Goal: Task Accomplishment & Management: Manage account settings

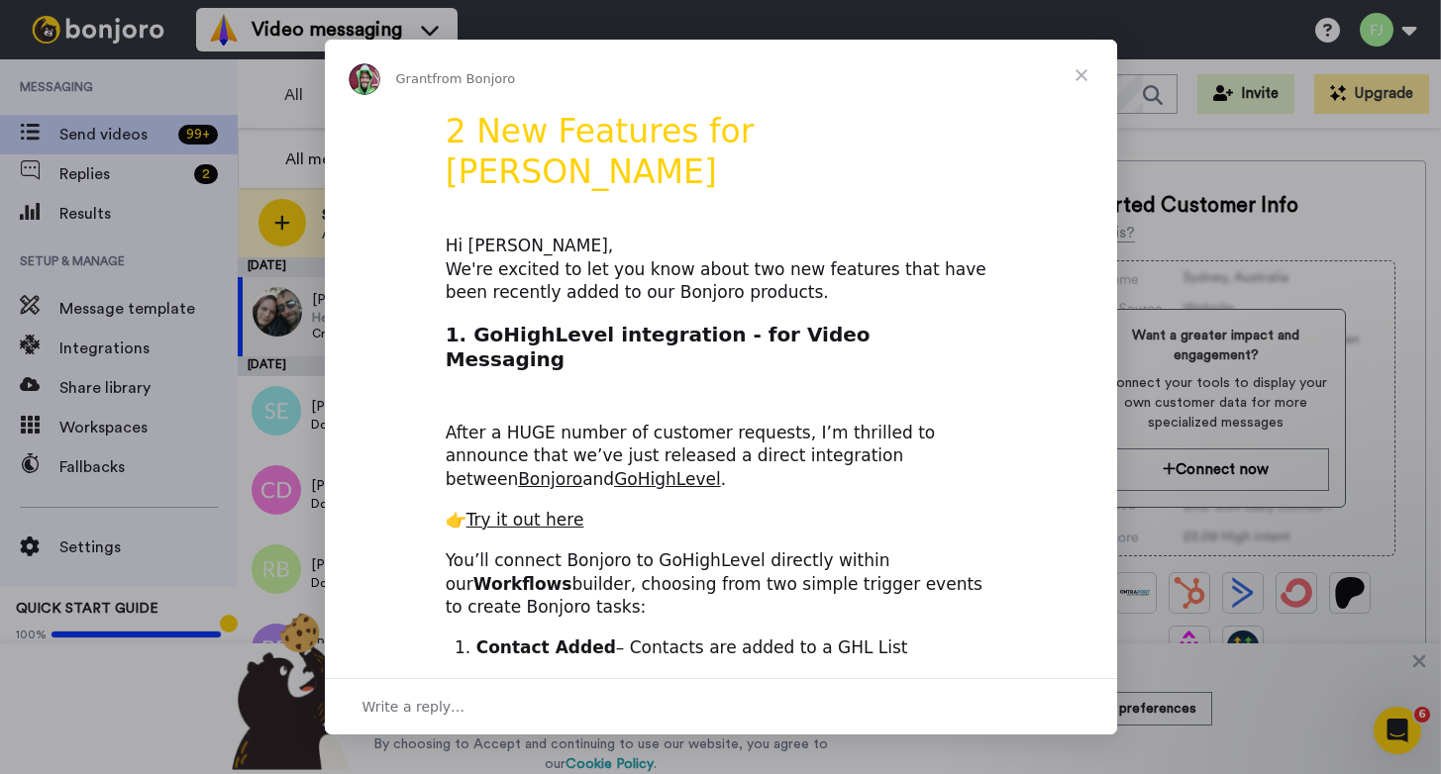
click at [1075, 74] on span "Close" at bounding box center [1081, 75] width 71 height 71
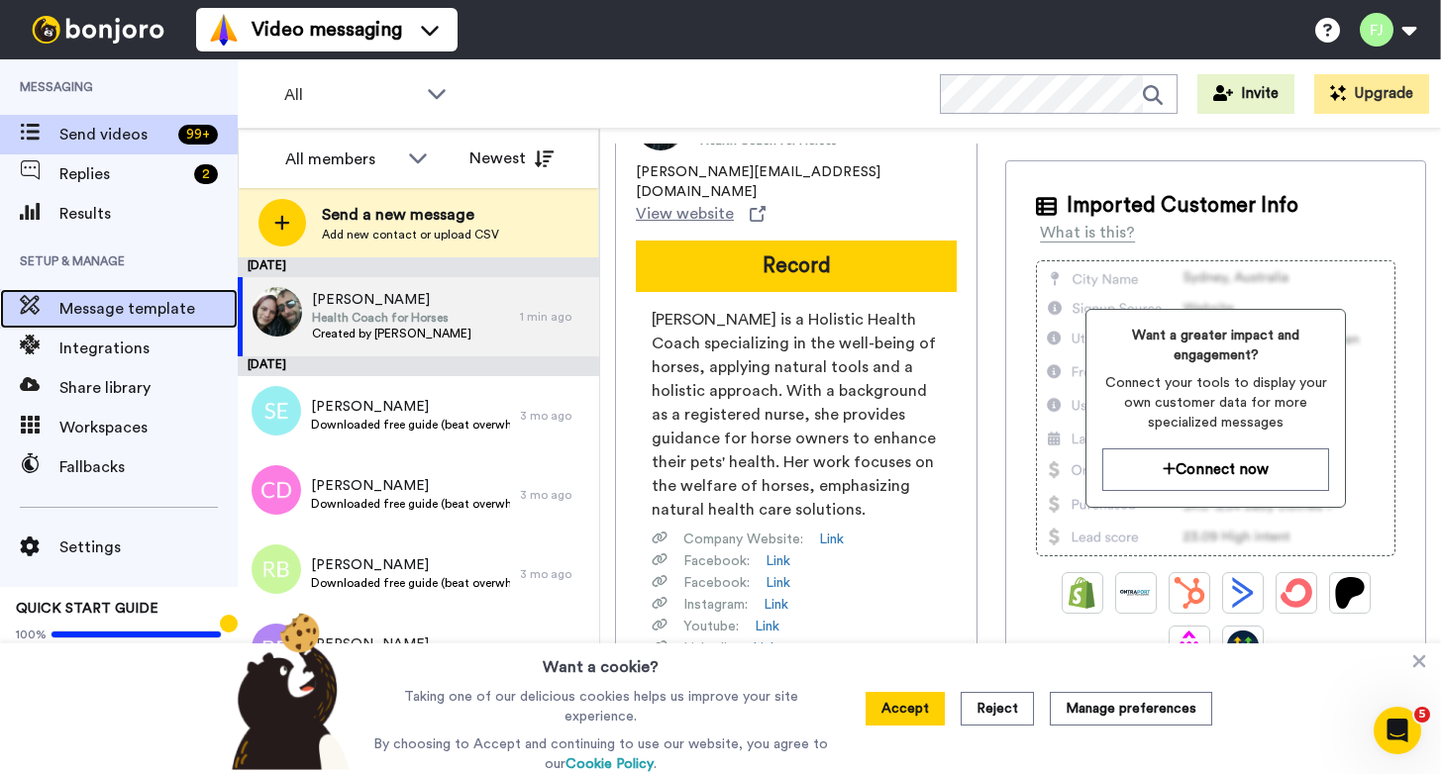
click at [112, 299] on span "Message template" at bounding box center [148, 309] width 178 height 24
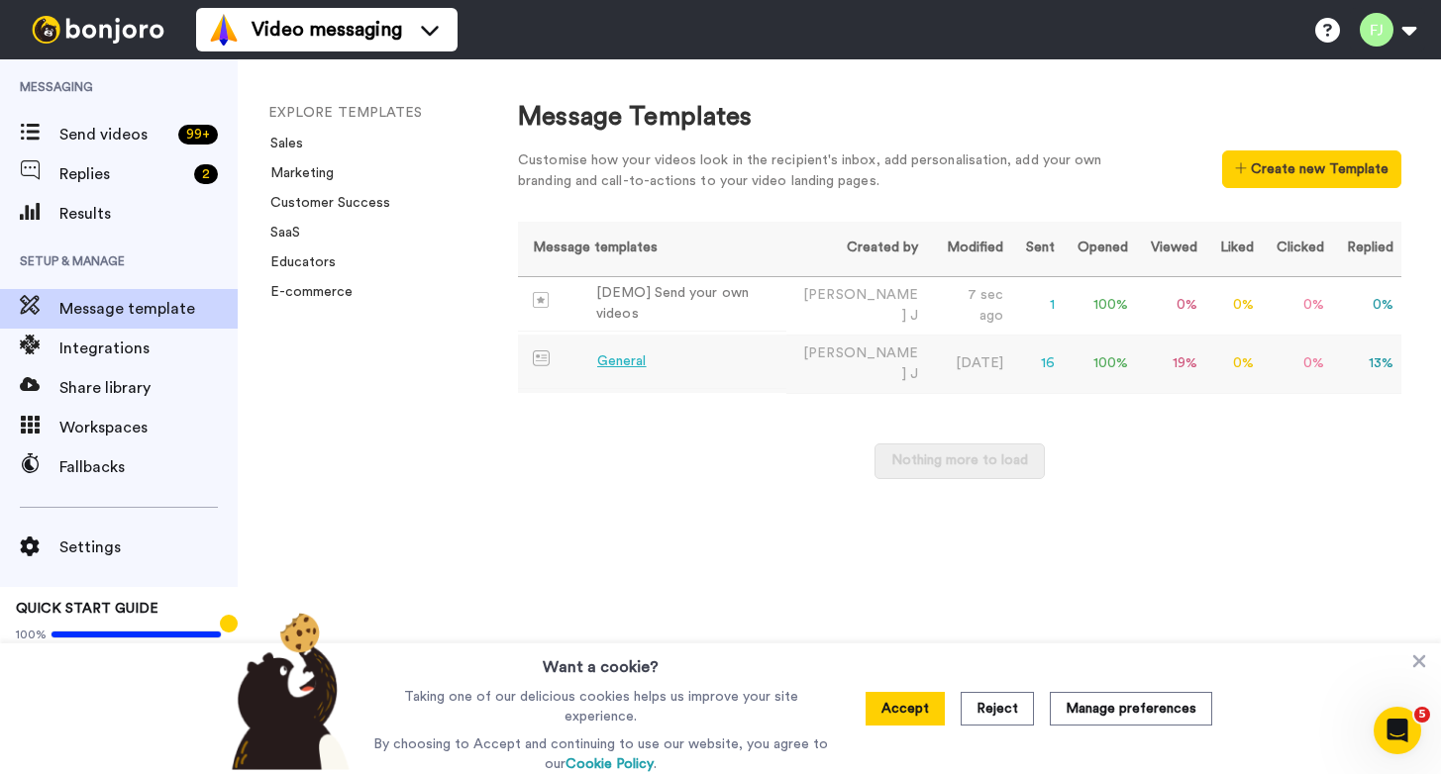
click at [639, 345] on td "General" at bounding box center [652, 362] width 268 height 54
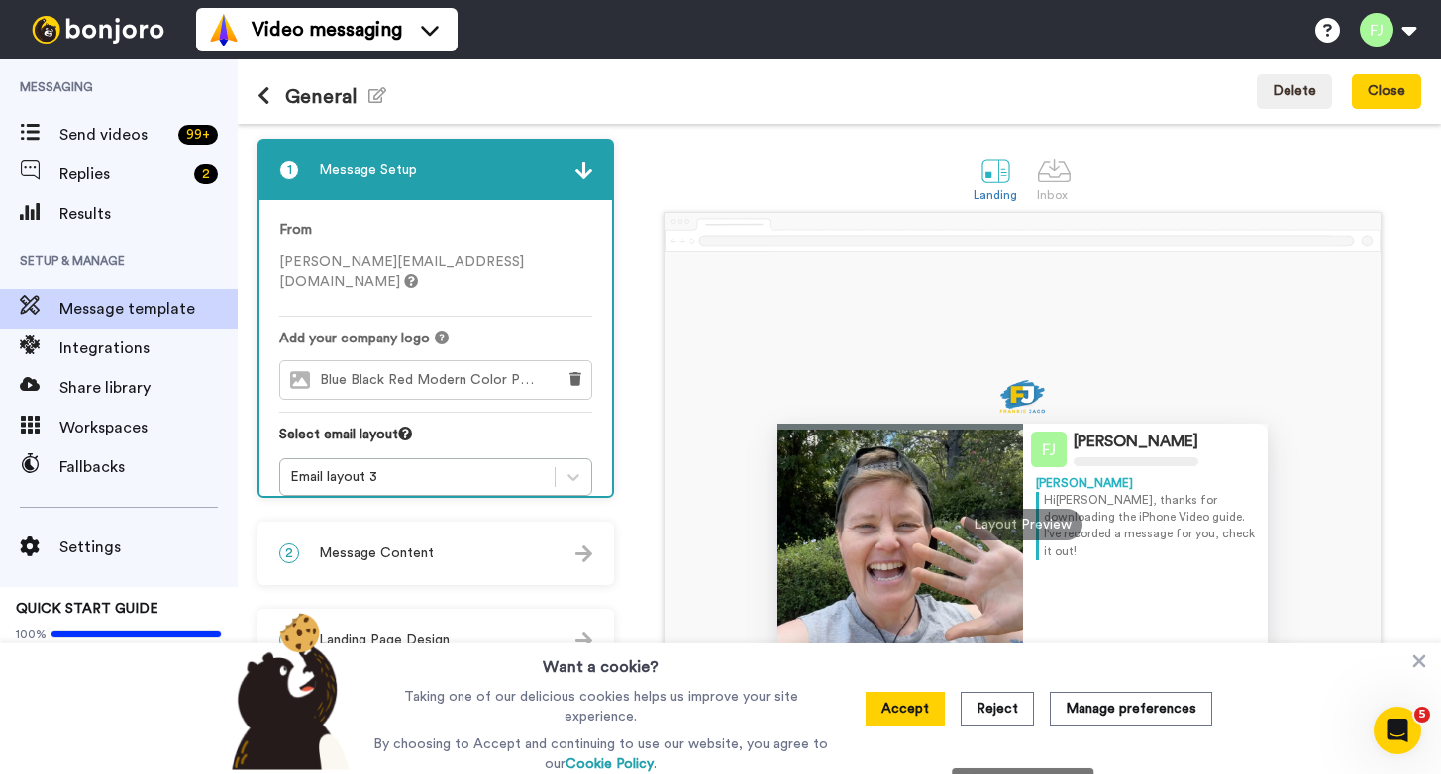
click at [351, 372] on span "Blue Black Red Modern Color Player Logo copy.png" at bounding box center [432, 380] width 225 height 17
click at [356, 467] on div "Email layout 3" at bounding box center [417, 477] width 254 height 20
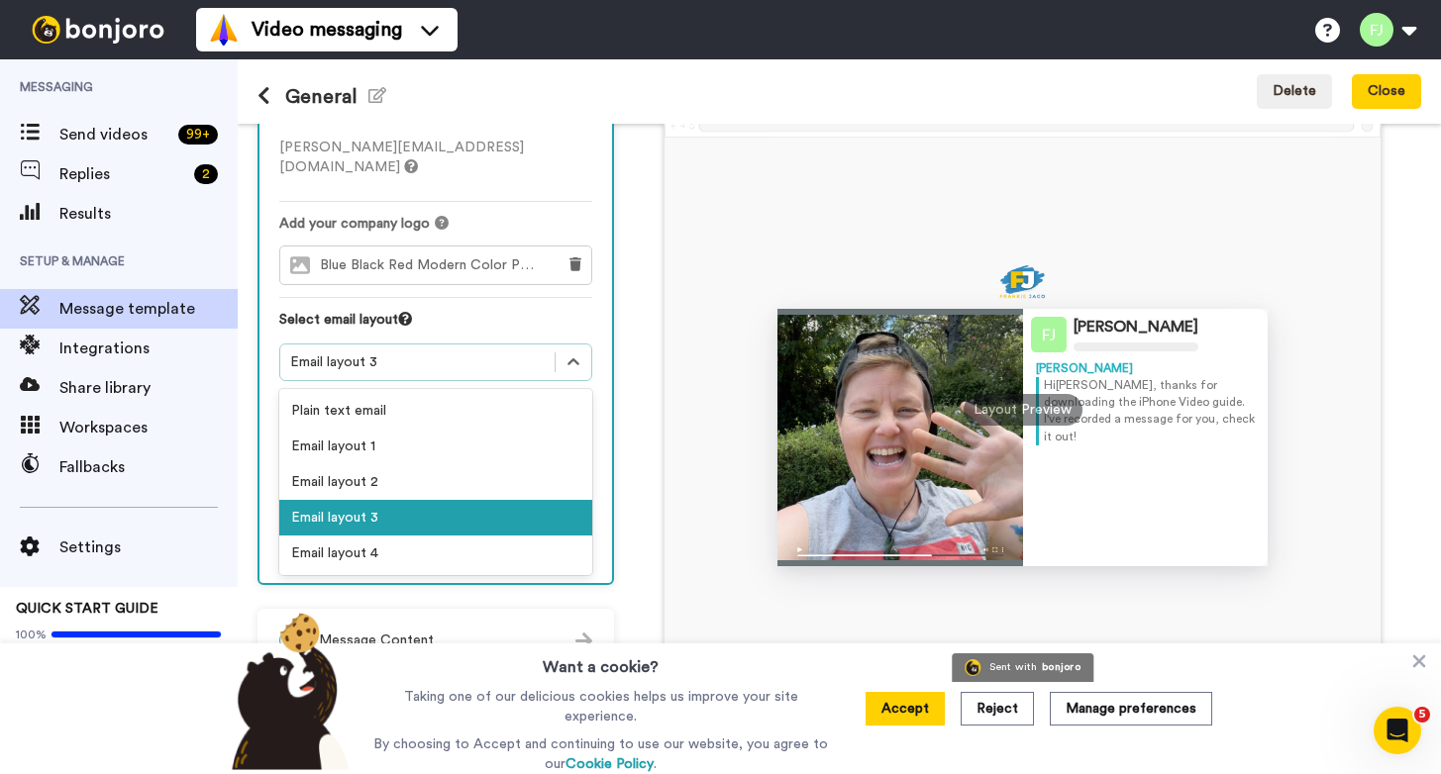
scroll to position [111, 0]
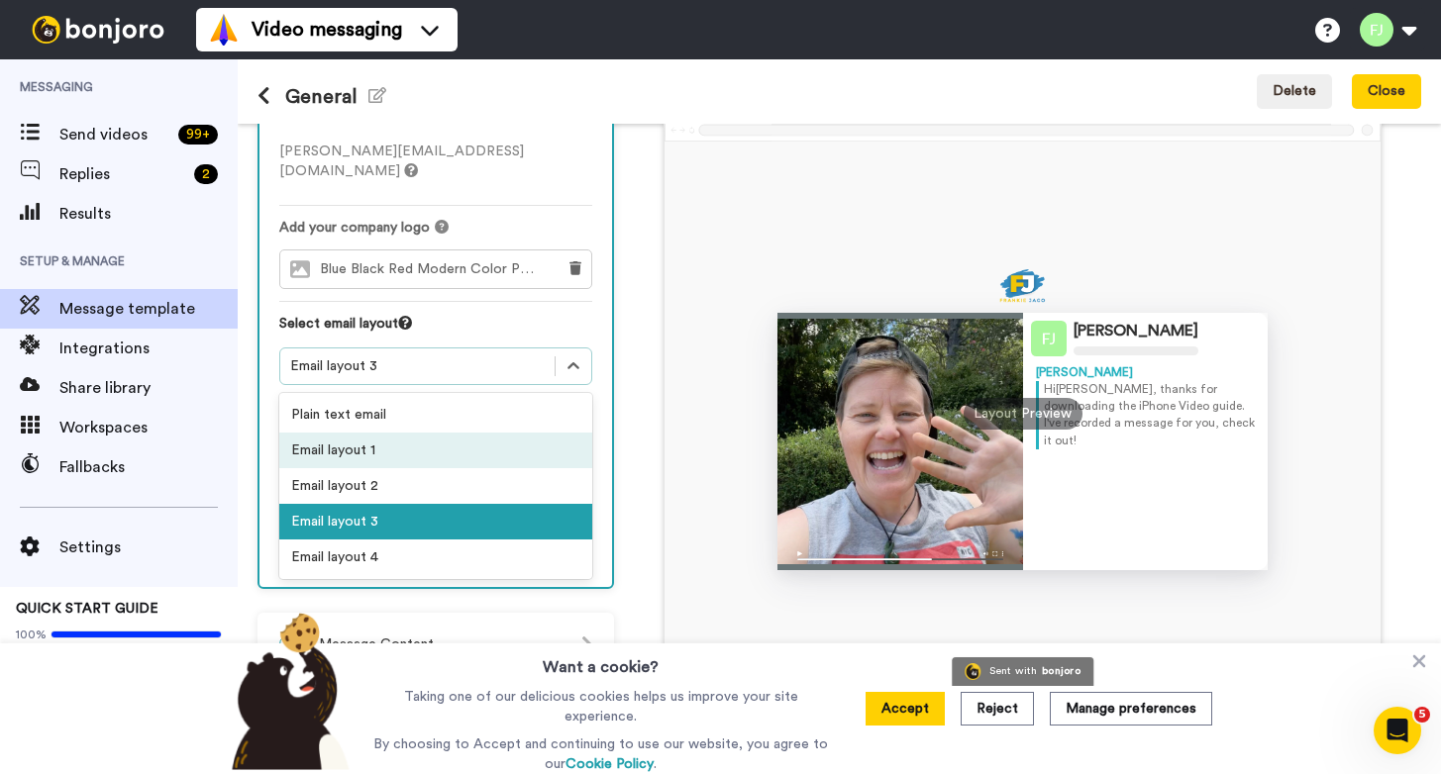
click at [685, 420] on div "Frankie J Frankie Hi Tom , thanks for downloading the iPhone Video guide. I've …" at bounding box center [1022, 414] width 716 height 545
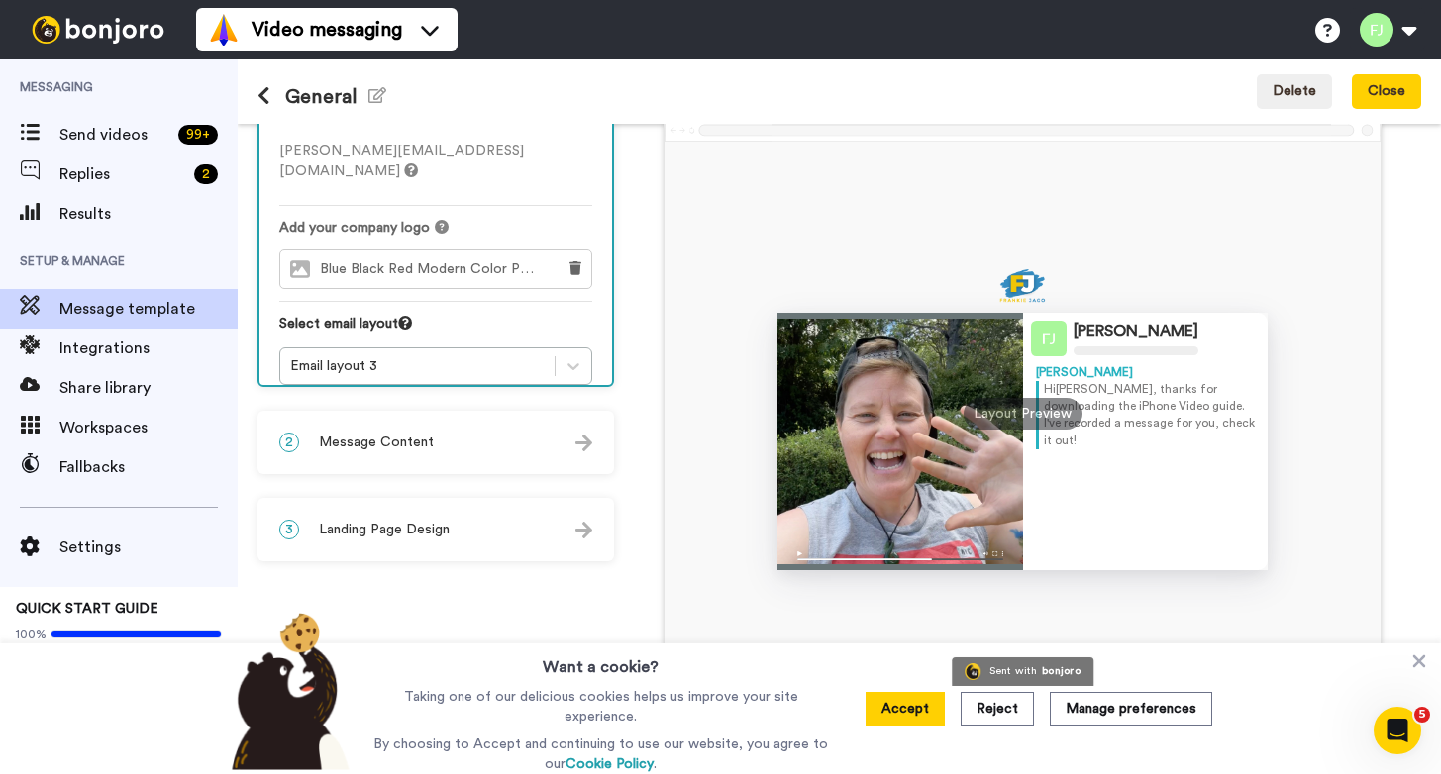
click at [520, 453] on div "2 Message Content" at bounding box center [435, 442] width 353 height 59
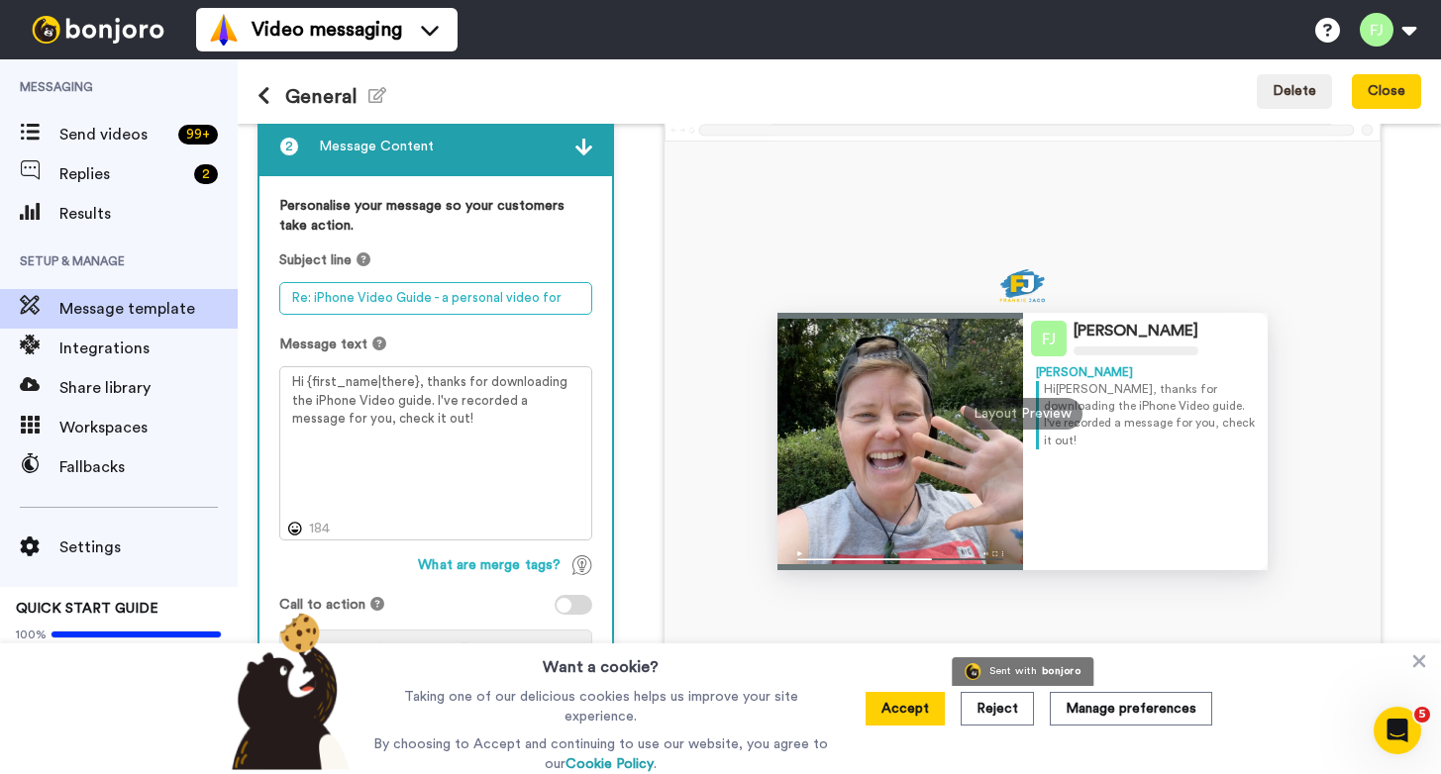
click at [369, 293] on textarea "Re: iPhone Video Guide - a personal video for you" at bounding box center [435, 298] width 313 height 33
drag, startPoint x: 314, startPoint y: 298, endPoint x: 608, endPoint y: 299, distance: 294.1
click at [608, 299] on div "Personalise your message so your customers take action. Subject line Re: iPhone…" at bounding box center [435, 440] width 353 height 528
type textarea "Re: Ease & Impact Membership"
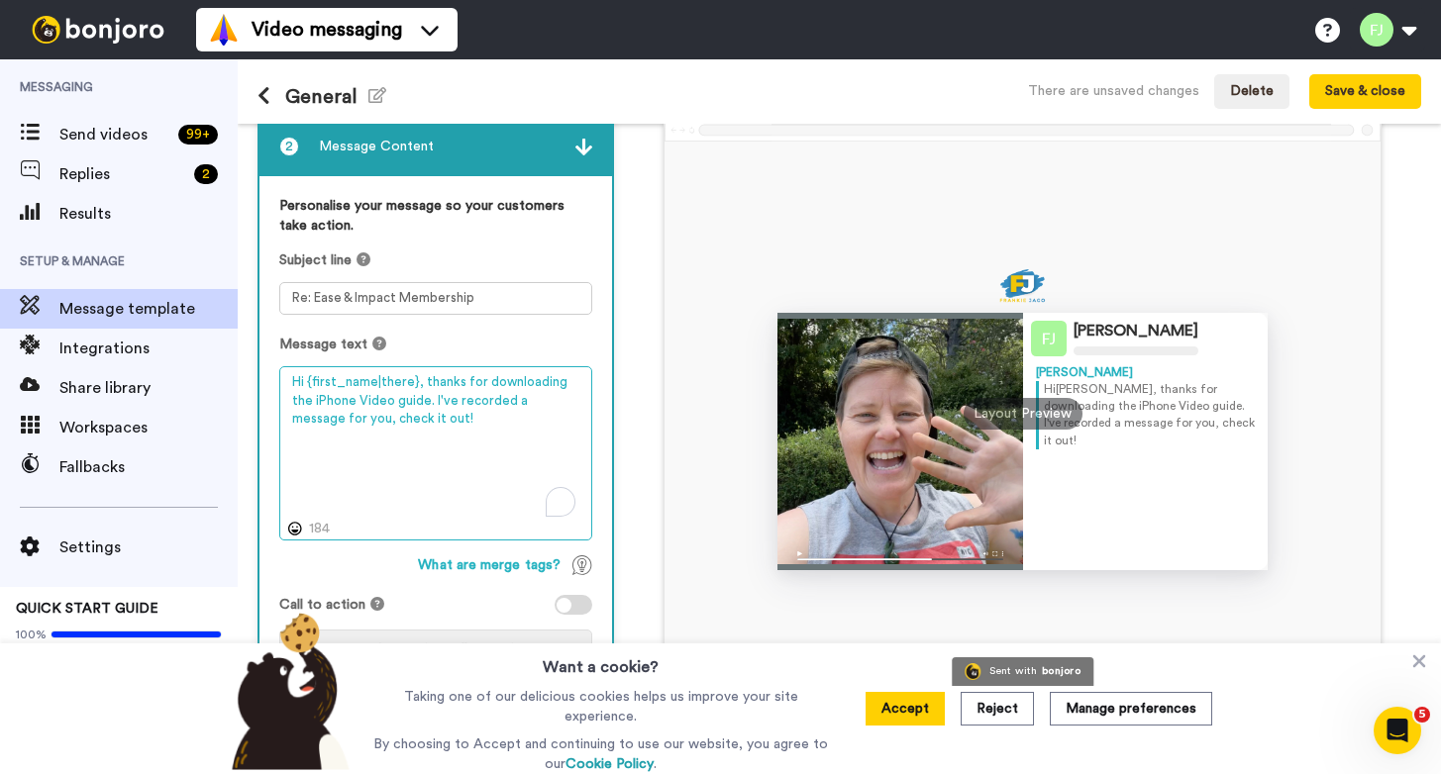
drag, startPoint x: 411, startPoint y: 420, endPoint x: 421, endPoint y: 379, distance: 41.8
click at [421, 379] on textarea "Hi {first_name|there}, thanks for downloading the iPhone Video guide. I've reco…" at bounding box center [435, 453] width 313 height 174
click at [451, 421] on textarea "Hi {first_name|there}, thanks for downloading the iPhone Video guide. I've reco…" at bounding box center [435, 453] width 313 height 174
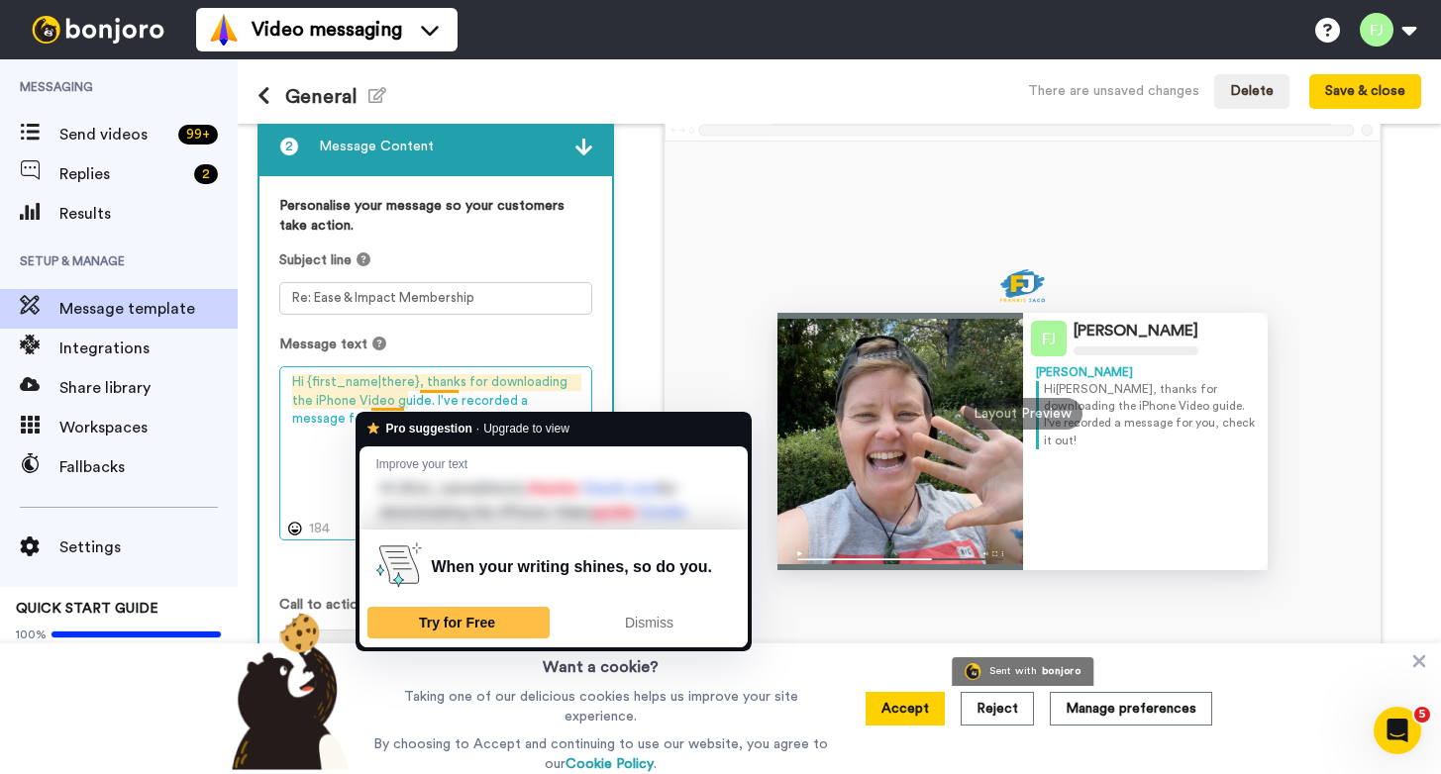
click at [400, 401] on textarea "Hi {first_name|there}, thanks for downloading the iPhone Video guide. I've reco…" at bounding box center [435, 453] width 313 height 174
drag, startPoint x: 400, startPoint y: 401, endPoint x: 422, endPoint y: 380, distance: 30.1
click at [422, 380] on textarea "Hi {first_name|there}, thanks for downloading the iPhone Video guide. I've reco…" at bounding box center [435, 453] width 313 height 174
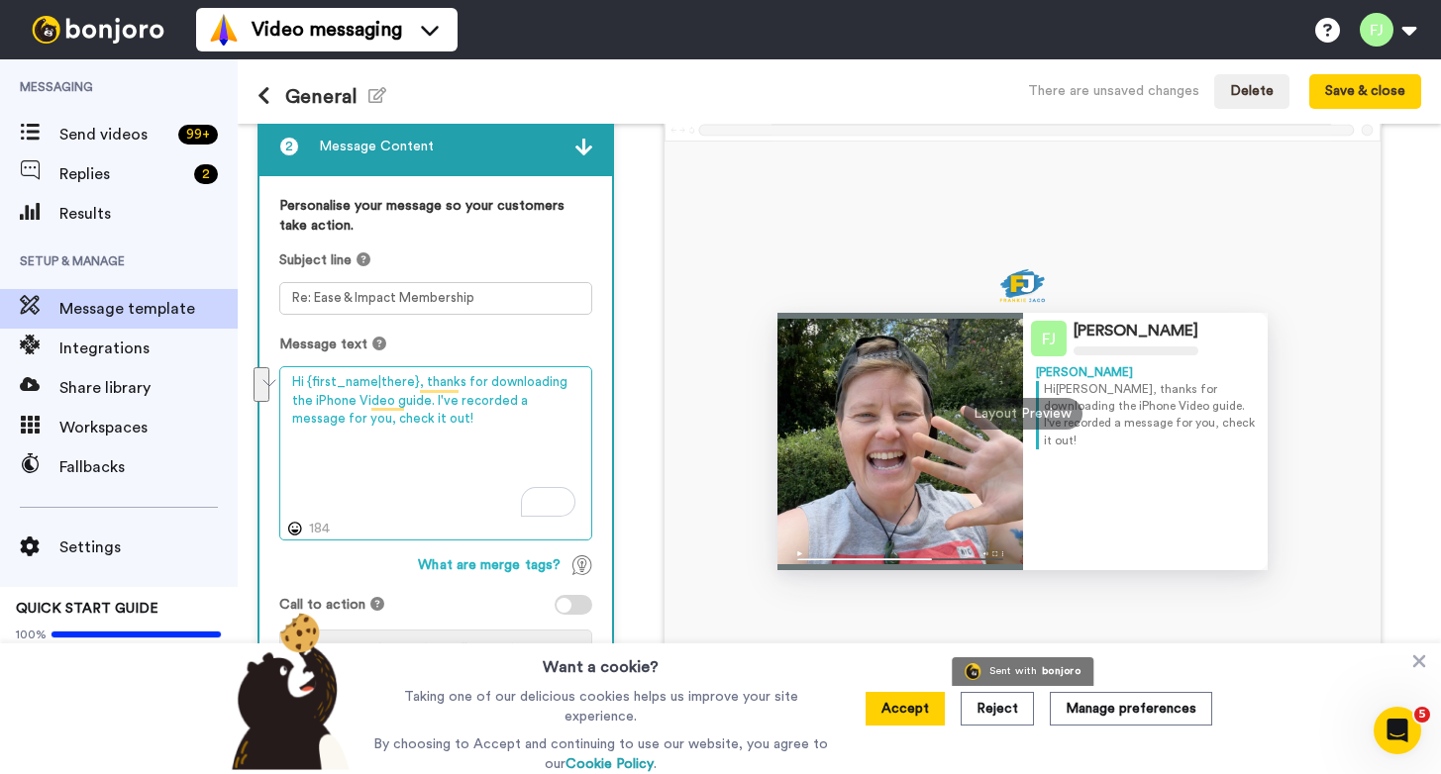
drag, startPoint x: 420, startPoint y: 380, endPoint x: 407, endPoint y: 396, distance: 20.4
click at [407, 396] on textarea "Hi {first_name|there}, thanks for downloading the iPhone Video guide. I've reco…" at bounding box center [435, 453] width 313 height 174
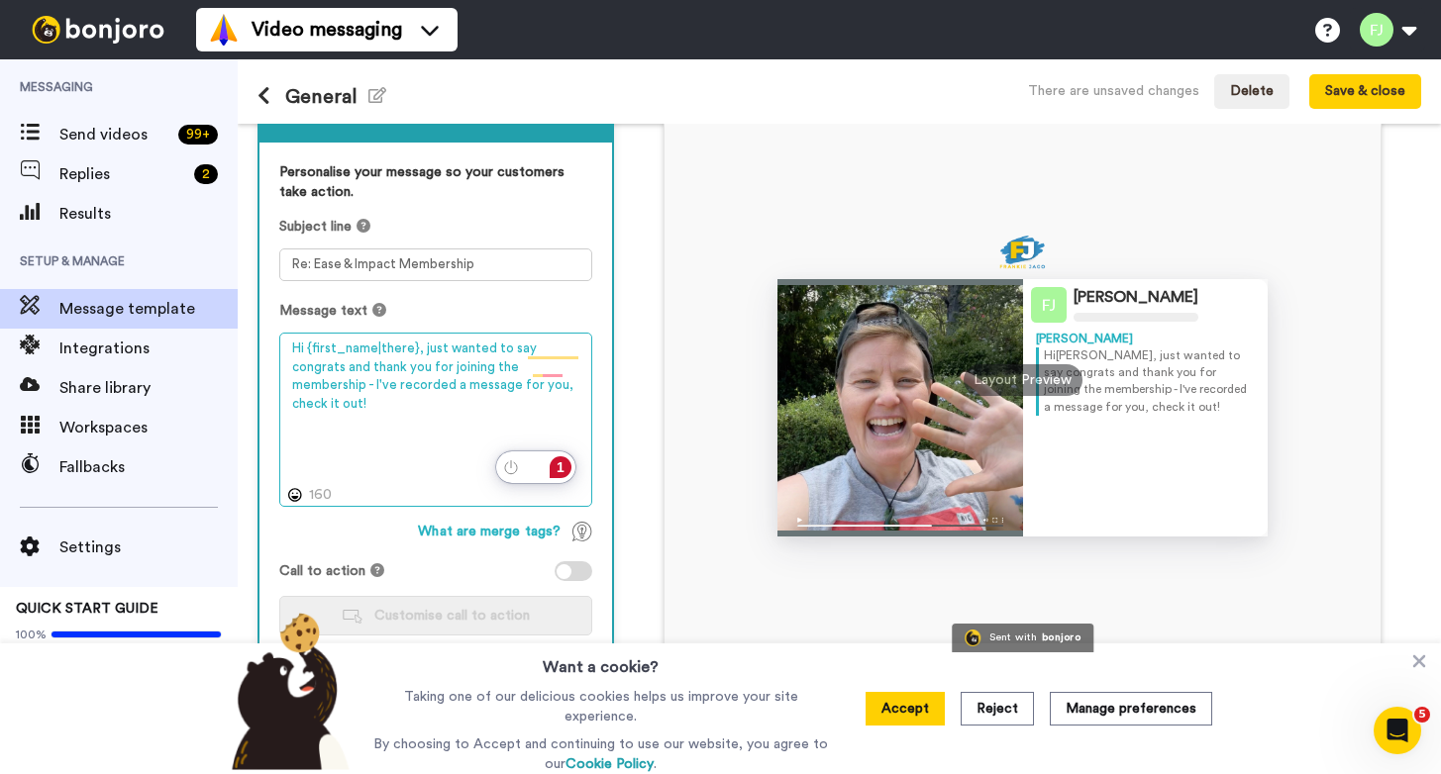
type textarea "Hi {first_name|there}, just wanted to say congrats and thank you for joining th…"
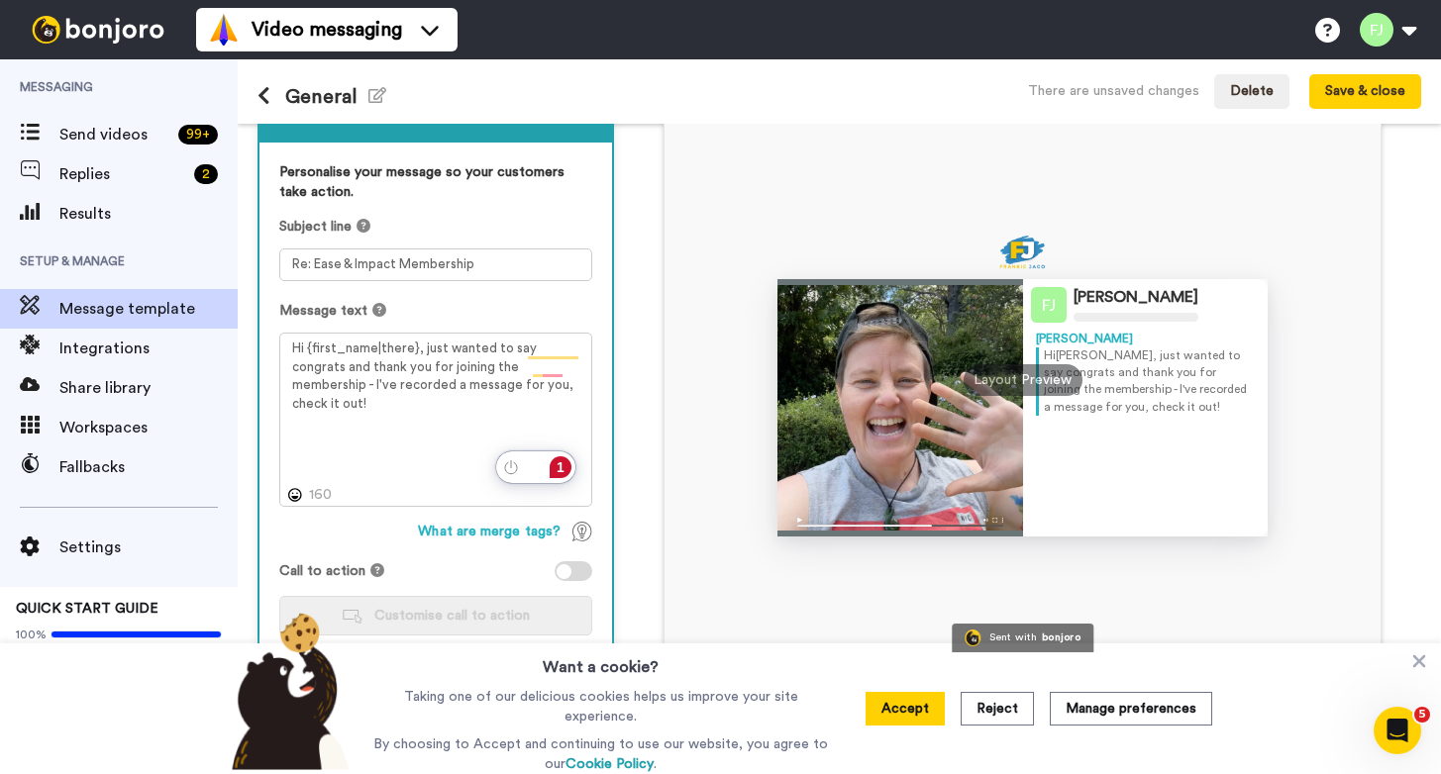
click at [575, 574] on div at bounding box center [574, 571] width 38 height 20
click at [438, 620] on span "Customise call to action" at bounding box center [451, 616] width 155 height 14
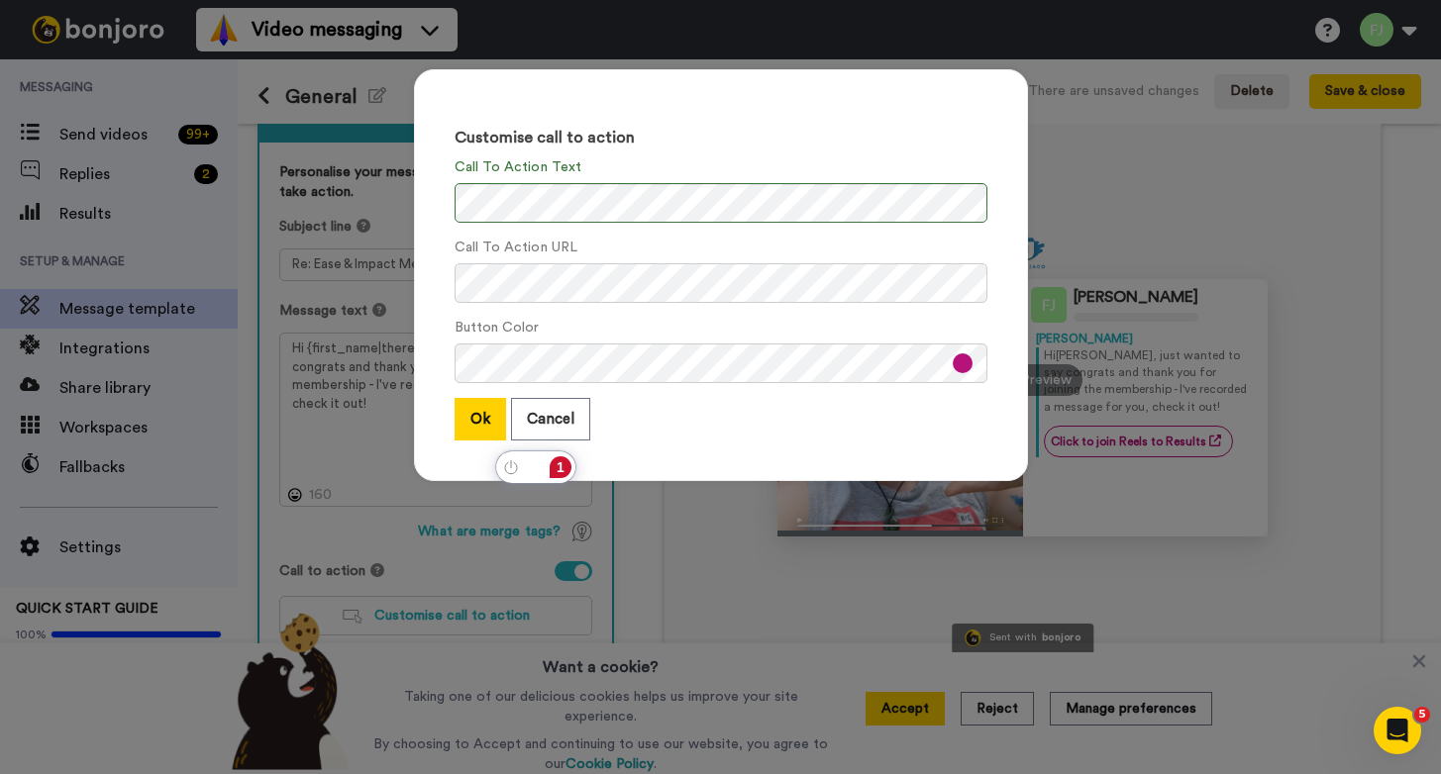
click at [965, 368] on button at bounding box center [963, 364] width 20 height 20
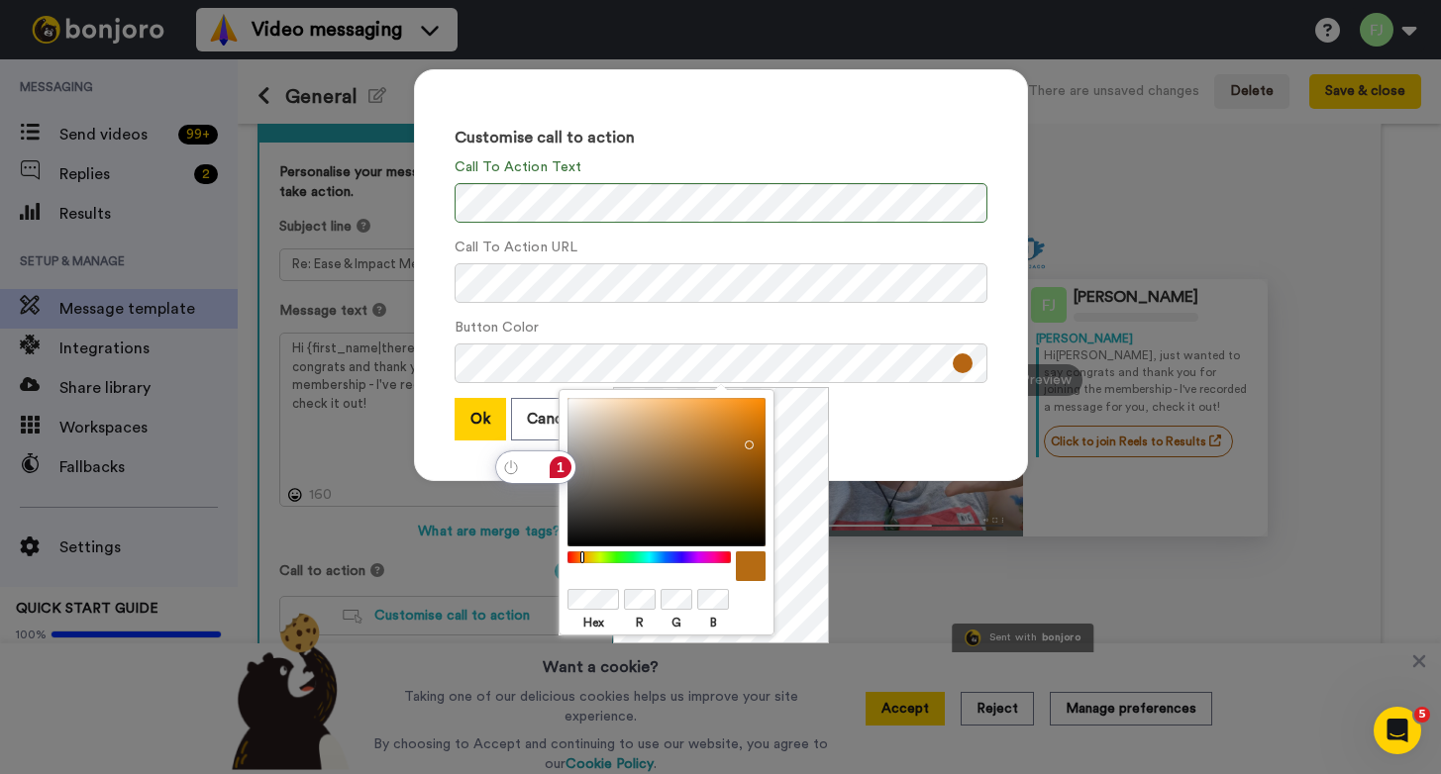
click at [582, 556] on div at bounding box center [649, 558] width 170 height 13
drag, startPoint x: 743, startPoint y: 428, endPoint x: 740, endPoint y: 402, distance: 25.9
click at [740, 402] on div at bounding box center [666, 472] width 198 height 149
drag, startPoint x: 738, startPoint y: 412, endPoint x: 744, endPoint y: 402, distance: 11.5
click at [744, 401] on div at bounding box center [666, 472] width 198 height 149
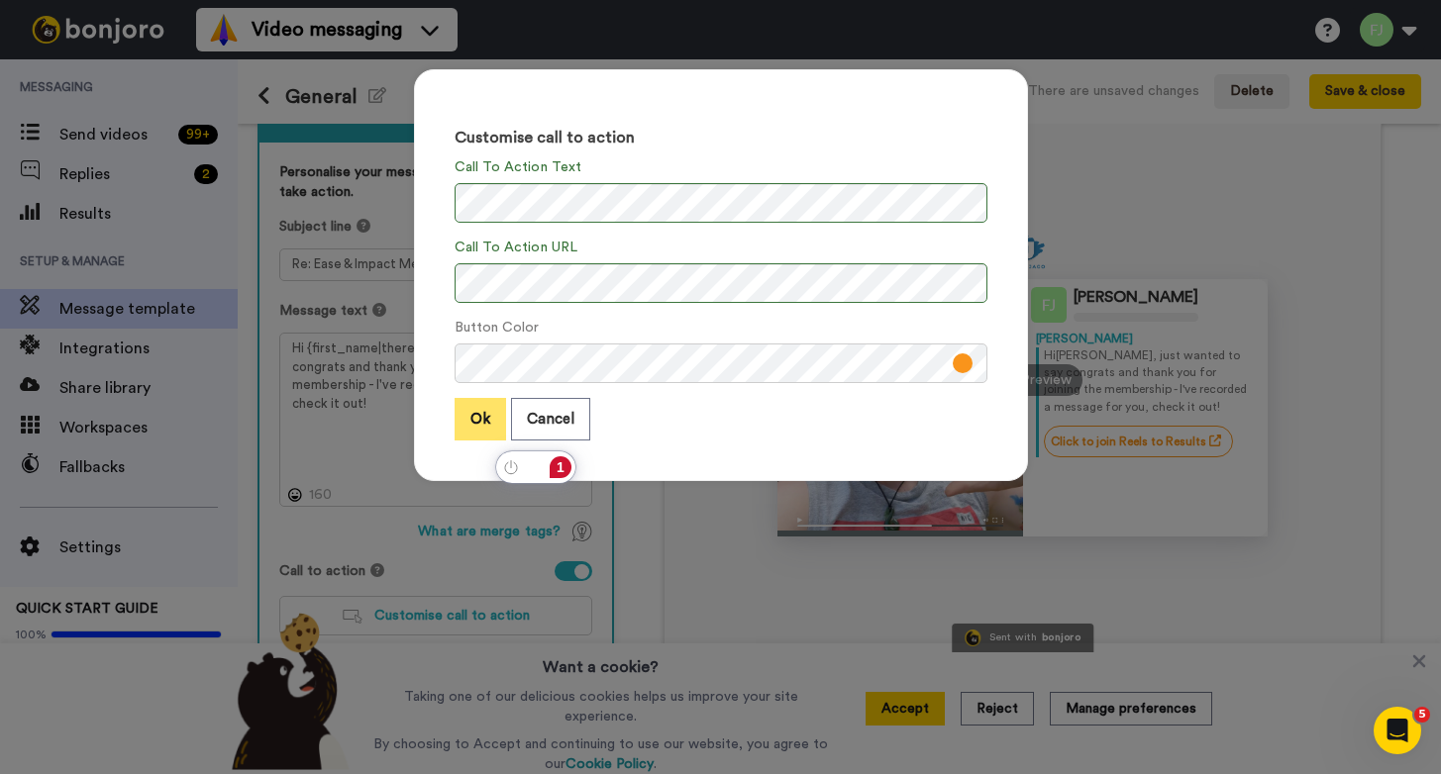
click at [477, 433] on button "Ok" at bounding box center [480, 419] width 51 height 43
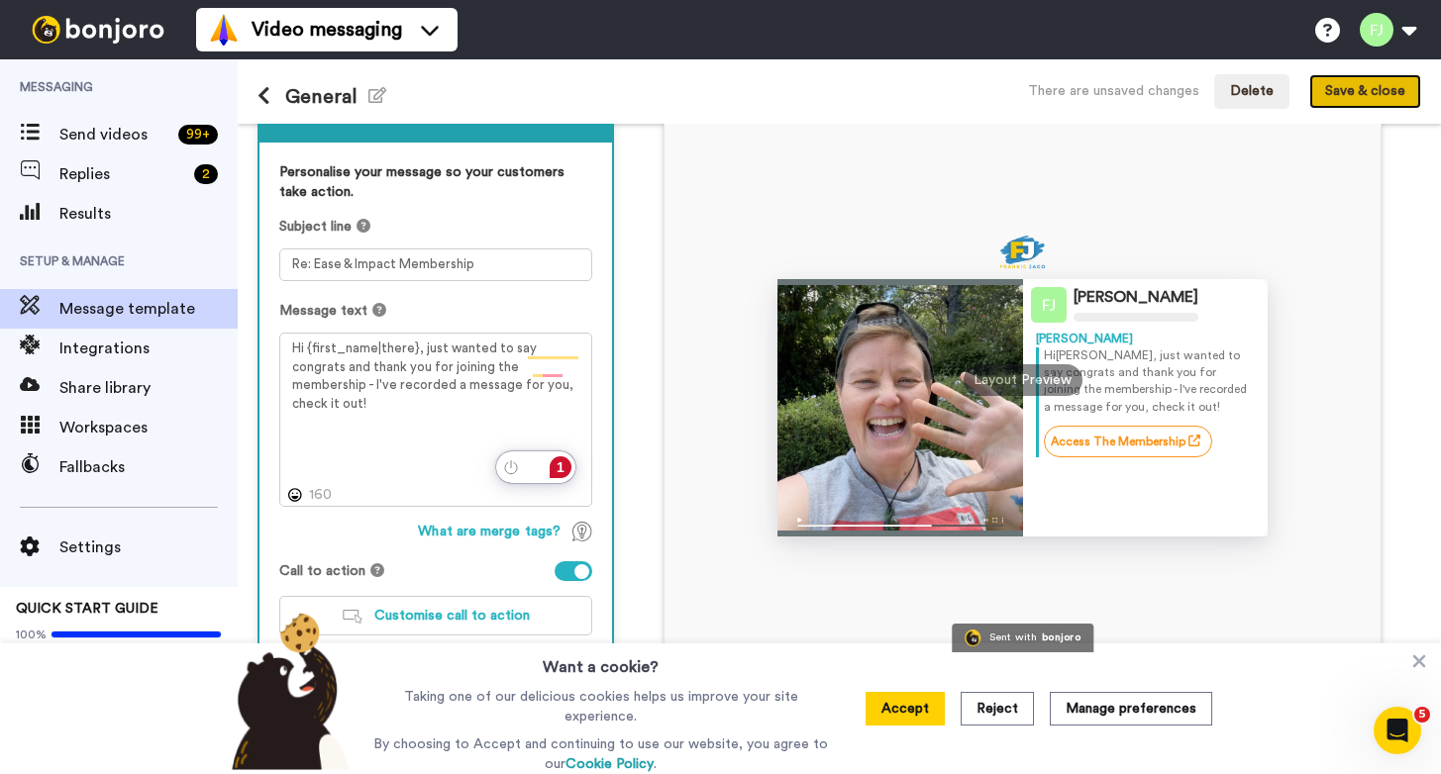
click at [1322, 106] on button "Save & close" at bounding box center [1365, 92] width 112 height 36
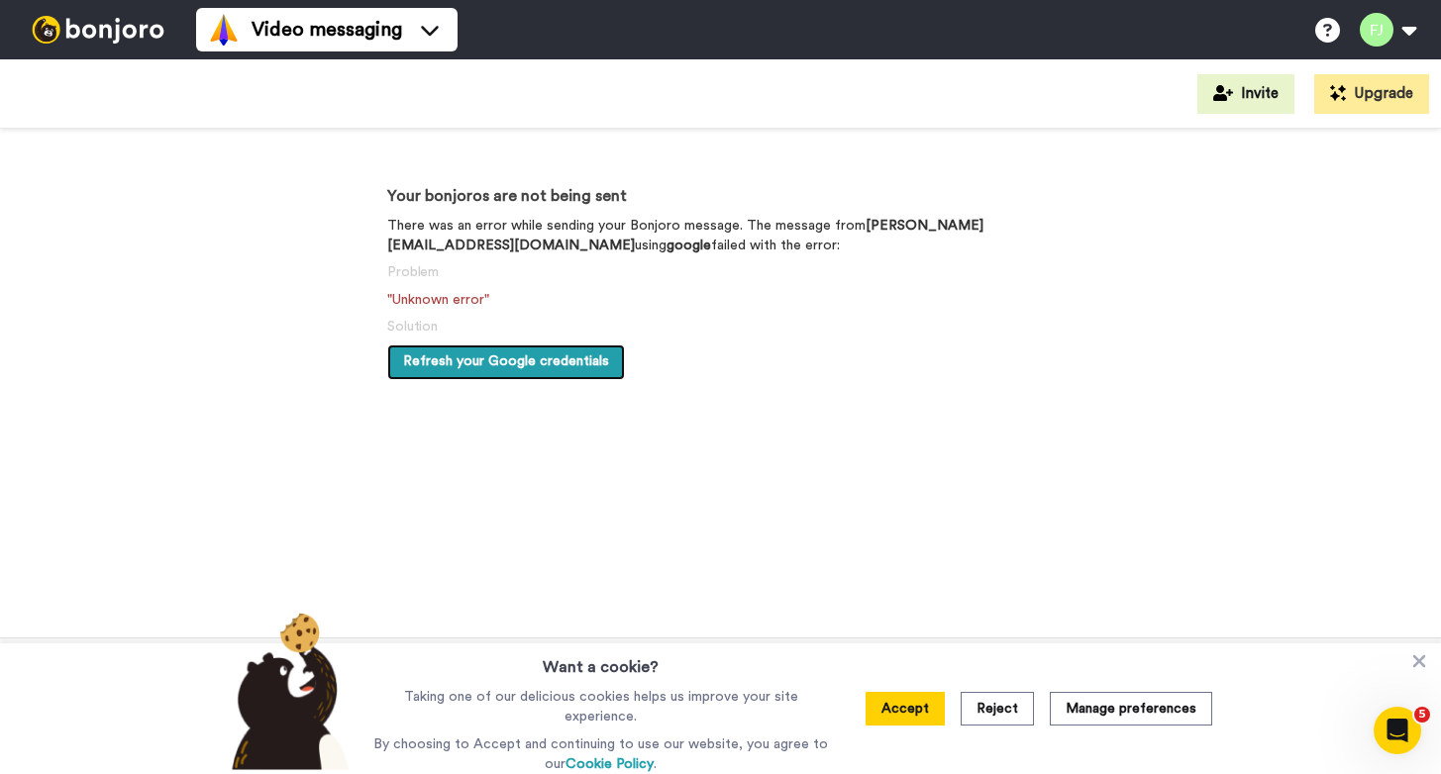
click at [498, 359] on span "Refresh your Google credentials" at bounding box center [506, 361] width 206 height 14
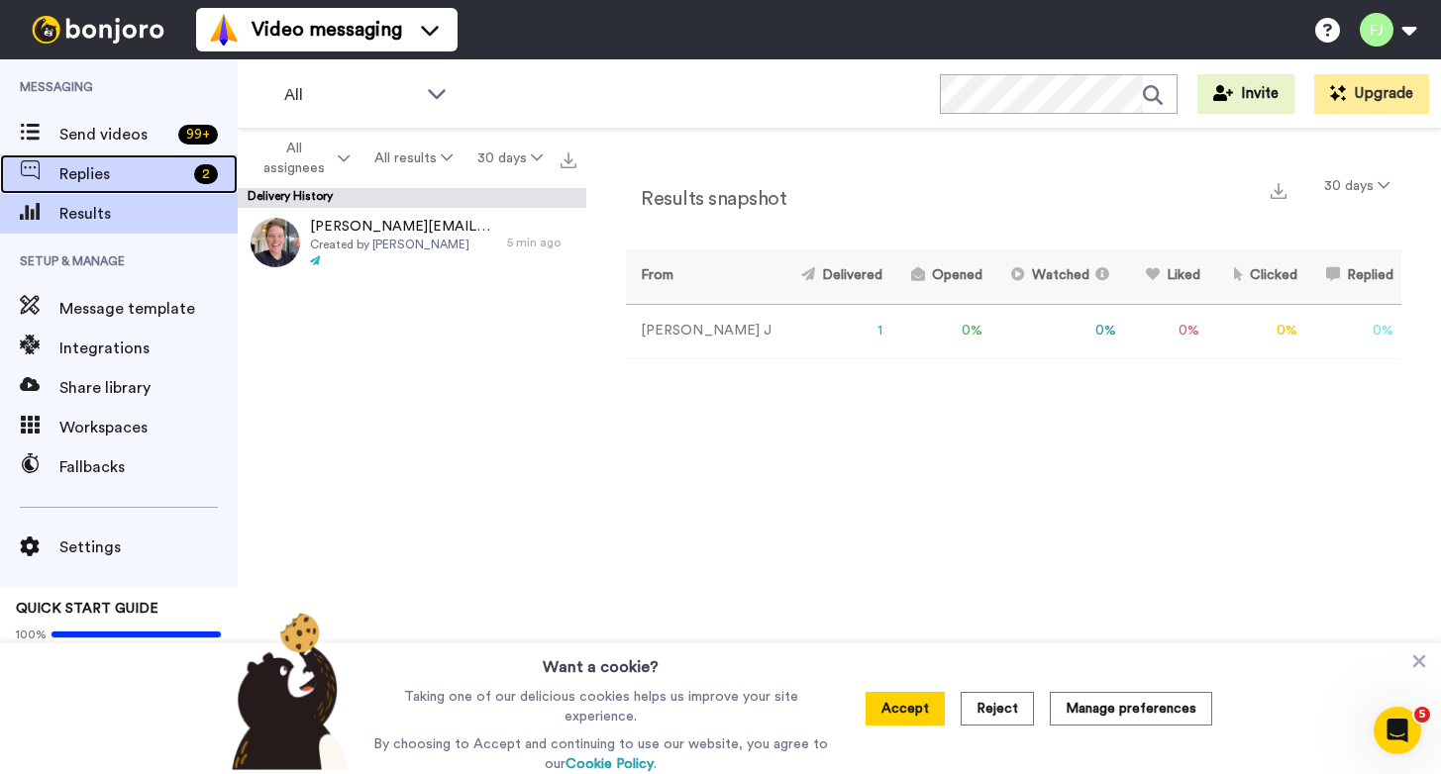
click at [109, 166] on span "Replies" at bounding box center [122, 174] width 127 height 24
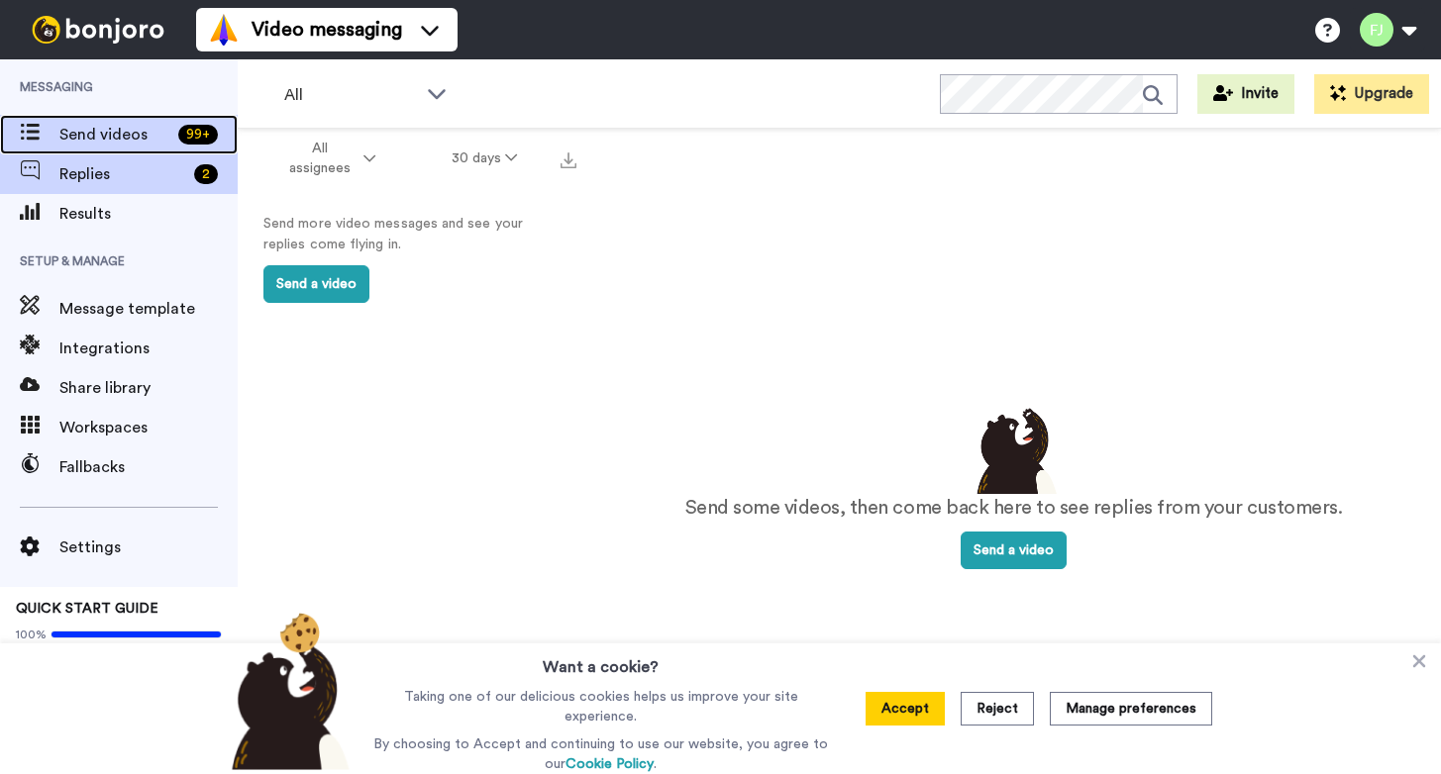
click at [69, 152] on div "Send videos 99 +" at bounding box center [119, 135] width 238 height 40
